Goal: Transaction & Acquisition: Purchase product/service

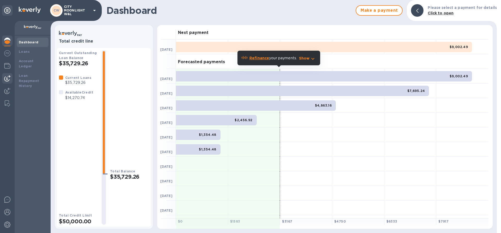
click at [5, 82] on div at bounding box center [7, 78] width 10 height 10
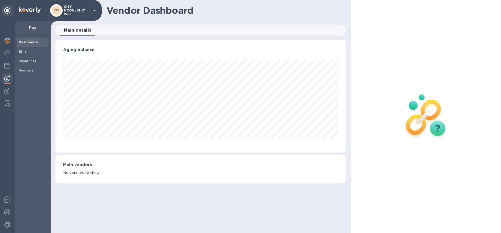
scroll to position [113, 291]
click at [28, 51] on span "Bills" at bounding box center [33, 51] width 28 height 5
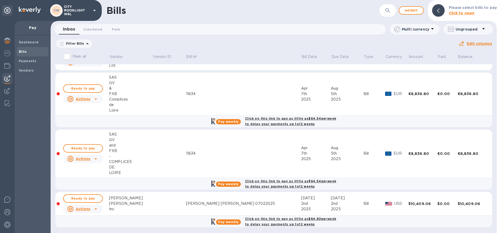
scroll to position [20, 0]
click at [163, 204] on td at bounding box center [169, 203] width 34 height 23
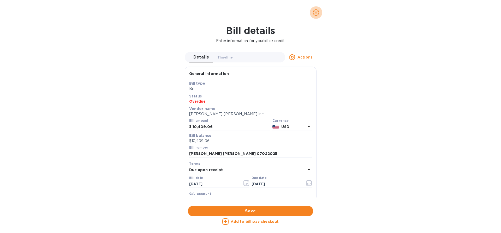
click at [316, 11] on icon "close" at bounding box center [316, 12] width 5 height 5
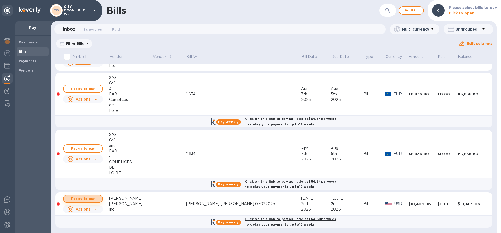
click at [93, 198] on span "Ready to pay" at bounding box center [83, 199] width 30 height 6
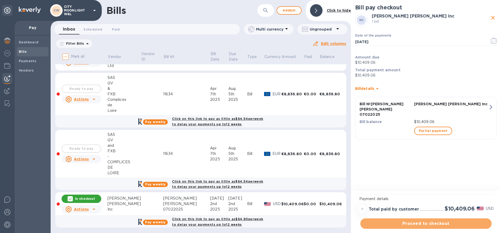
click at [413, 223] on span "Proceed to checkout" at bounding box center [426, 223] width 123 height 6
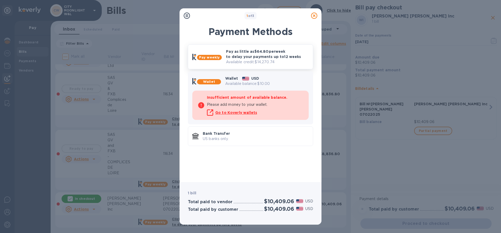
click at [266, 52] on p "Pay as little as $64.80 per week to delay your payments up to 12 weeks" at bounding box center [267, 54] width 83 height 10
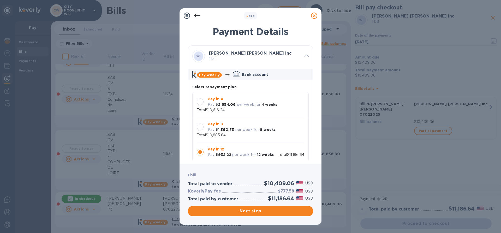
click at [234, 101] on p "Pay in 4" at bounding box center [242, 98] width 69 height 5
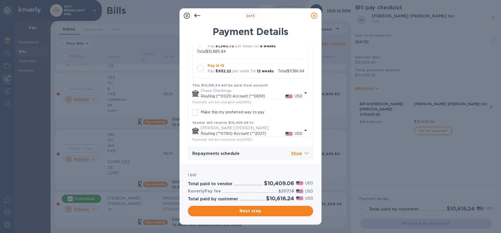
scroll to position [85, 0]
click at [305, 151] on icon at bounding box center [307, 151] width 4 height 2
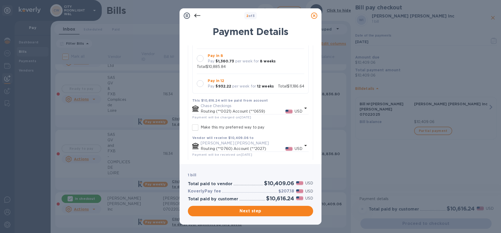
scroll to position [36, 0]
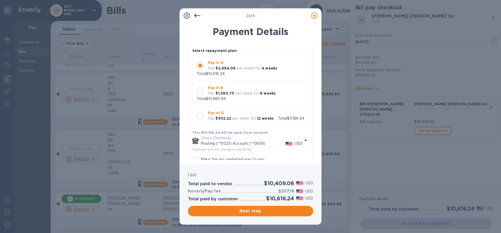
click at [315, 16] on icon at bounding box center [314, 16] width 6 height 6
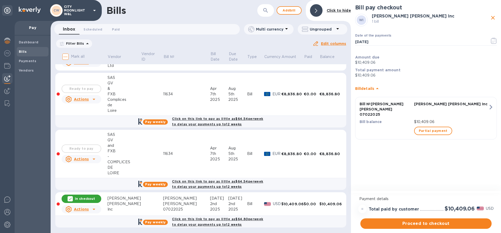
click at [191, 8] on div "Bills" at bounding box center [174, 10] width 134 height 11
click at [88, 195] on div "In checkout" at bounding box center [82, 198] width 40 height 8
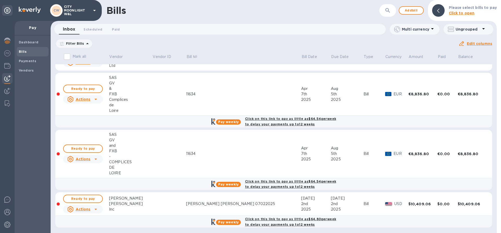
scroll to position [0, 0]
